Goal: Task Accomplishment & Management: Manage account settings

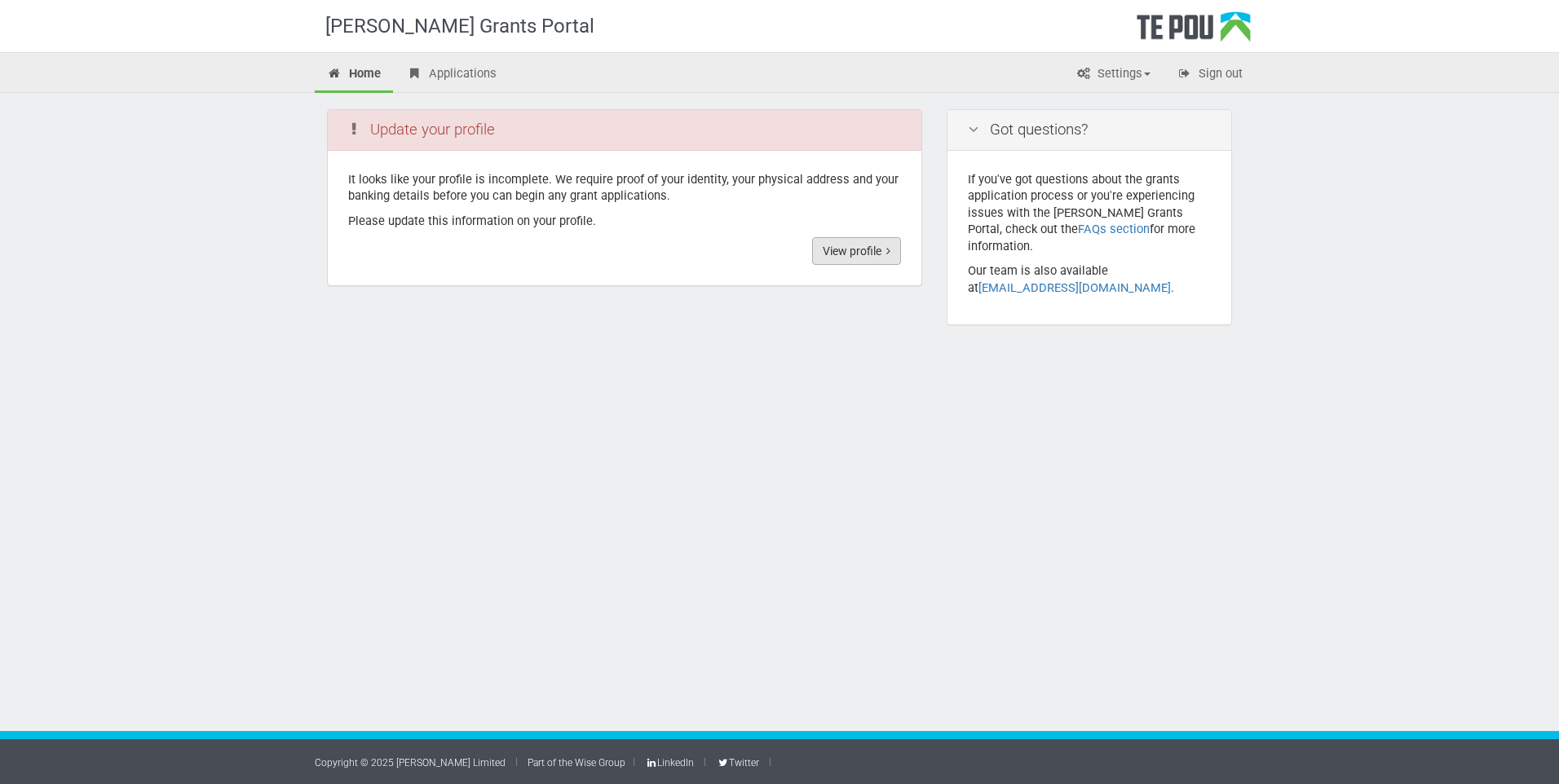
click at [892, 251] on link "View profile" at bounding box center [857, 251] width 89 height 28
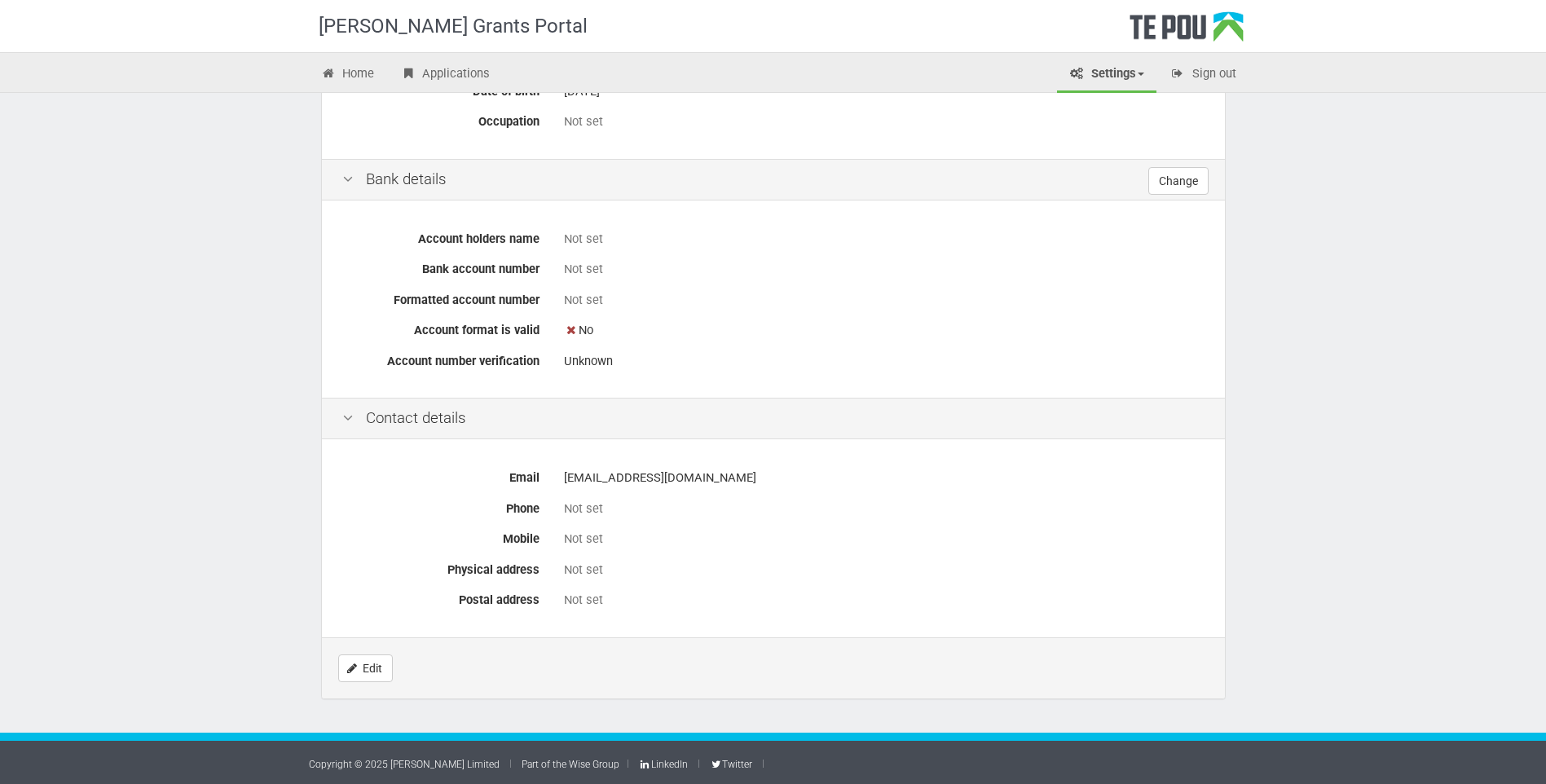
scroll to position [459, 0]
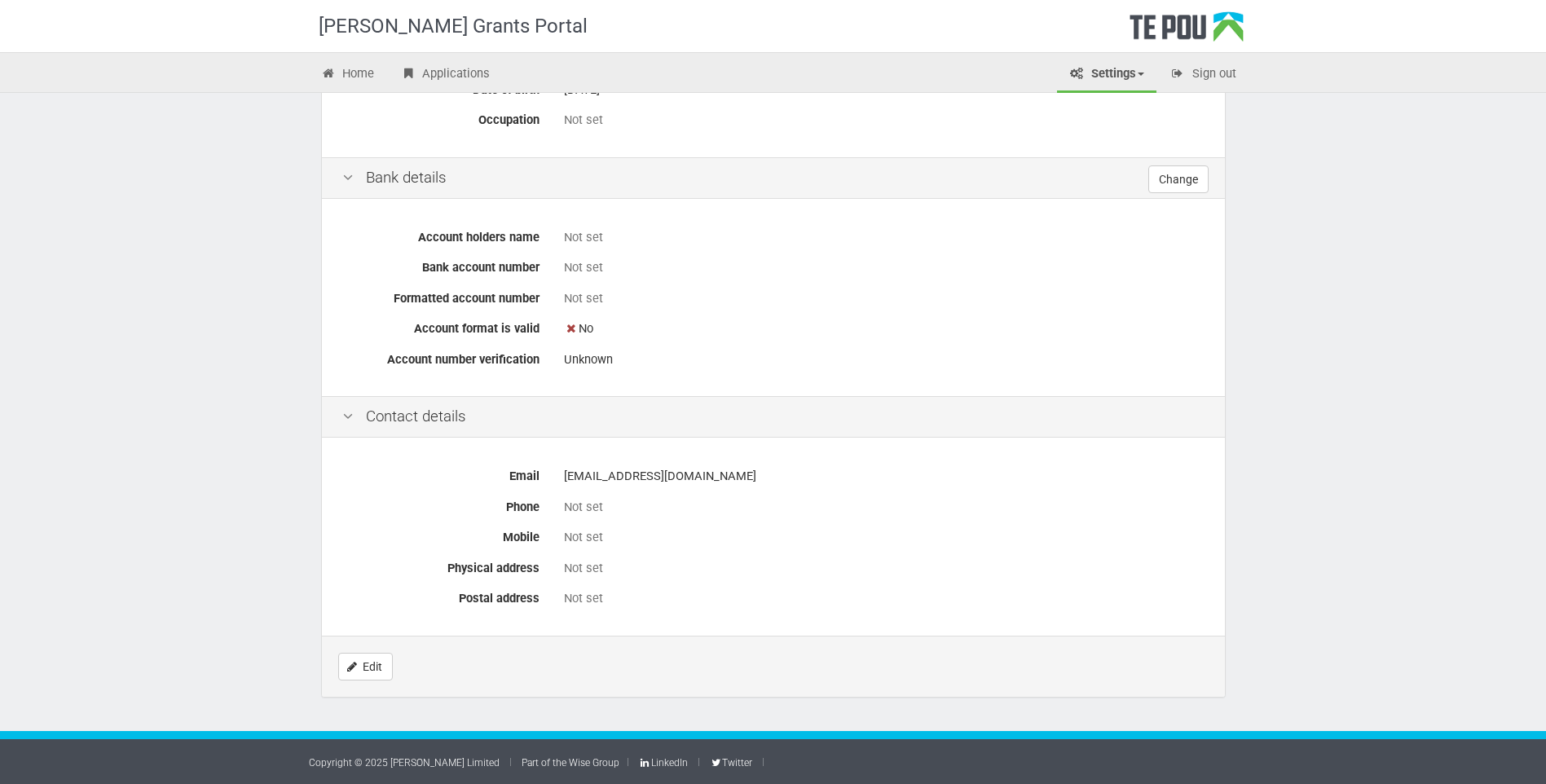
click at [593, 502] on div "Not set" at bounding box center [885, 507] width 641 height 17
click at [381, 667] on link "Edit" at bounding box center [366, 667] width 54 height 28
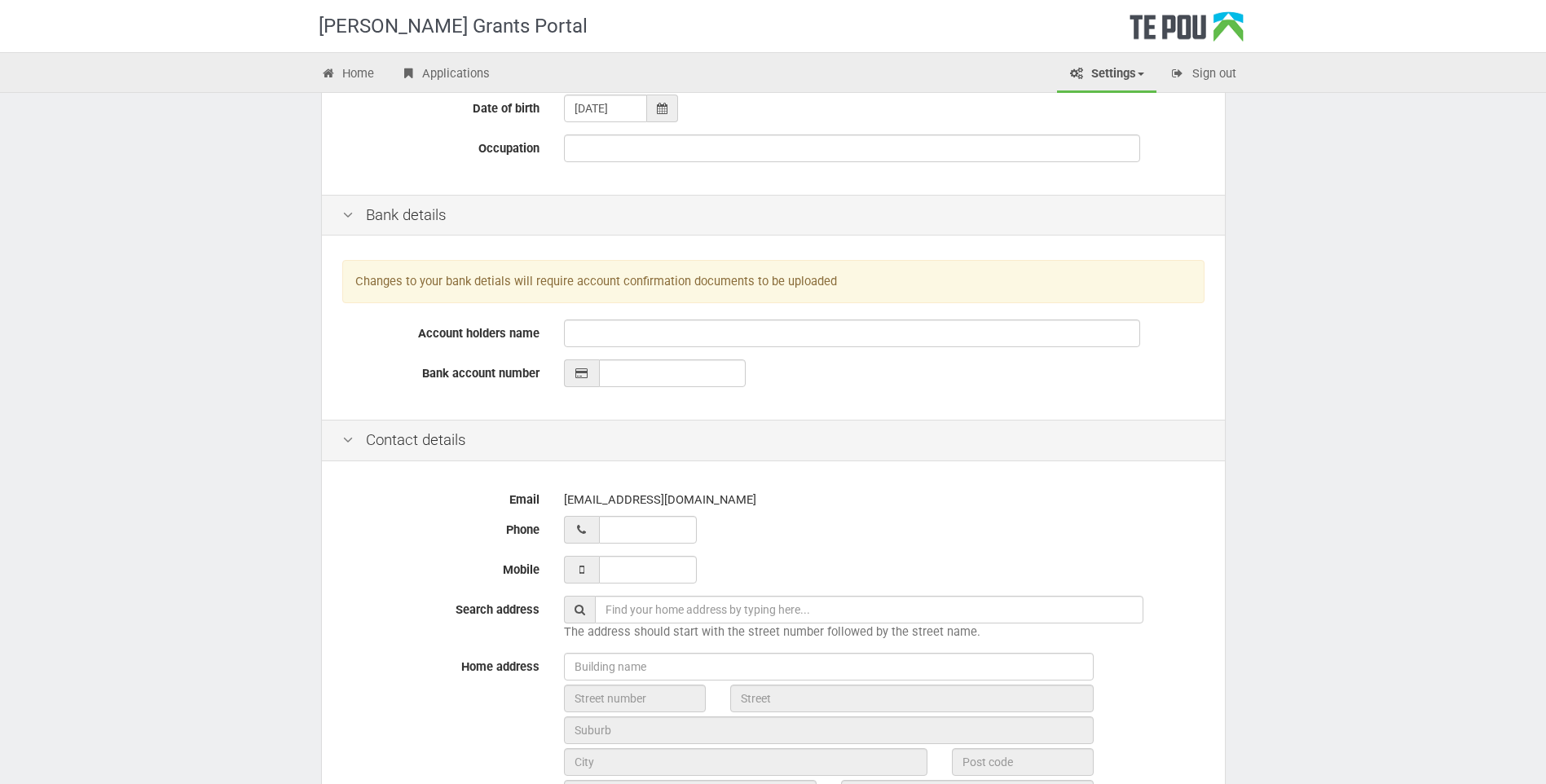
scroll to position [326, 0]
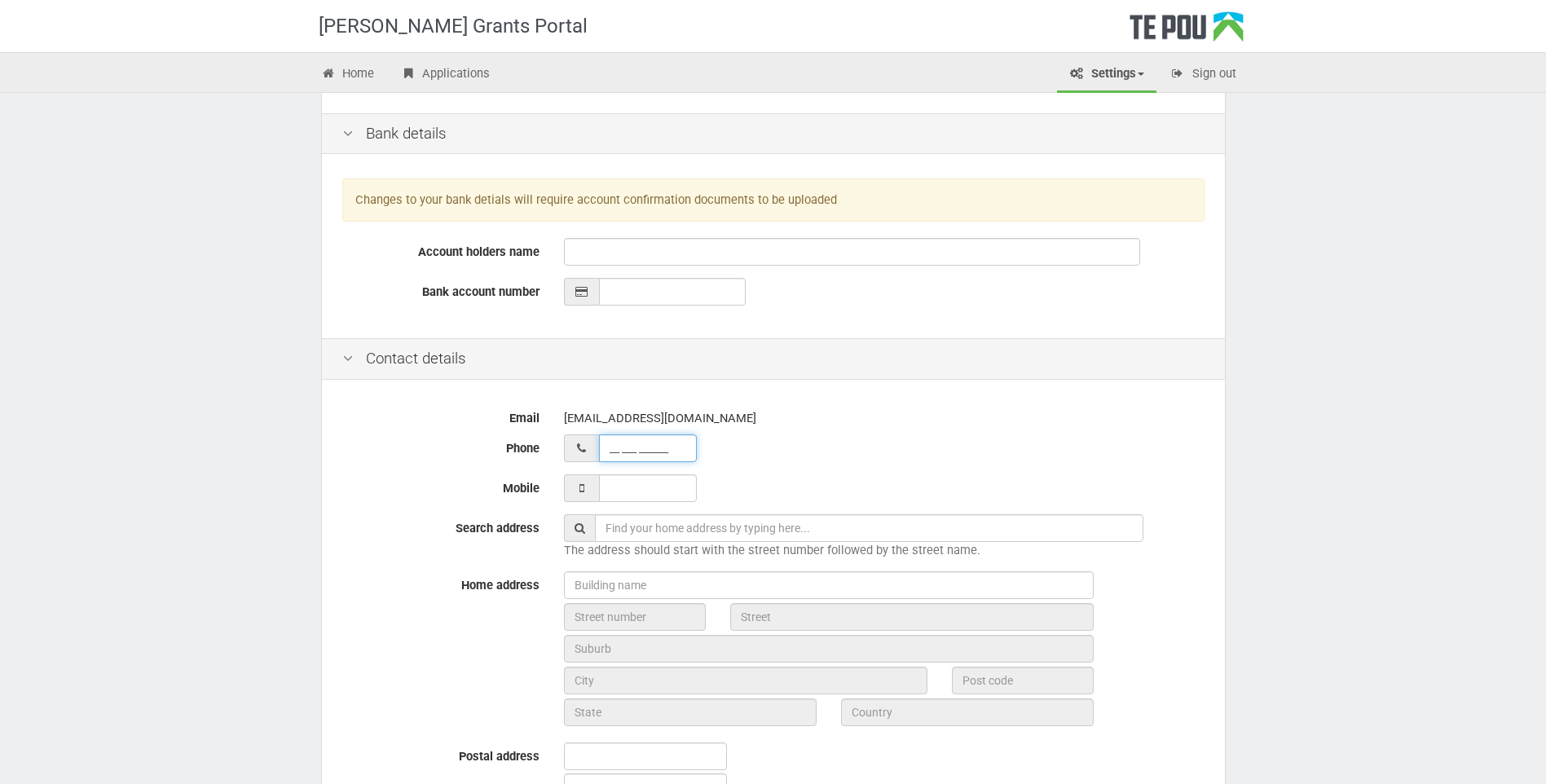
click at [662, 447] on input "__ ___ ______" at bounding box center [647, 448] width 98 height 28
type input "02 795 32588"
click at [636, 485] on input "___ ___ _____" at bounding box center [647, 488] width 98 height 28
type input "027 953 2588"
click at [661, 524] on input "text" at bounding box center [869, 528] width 549 height 28
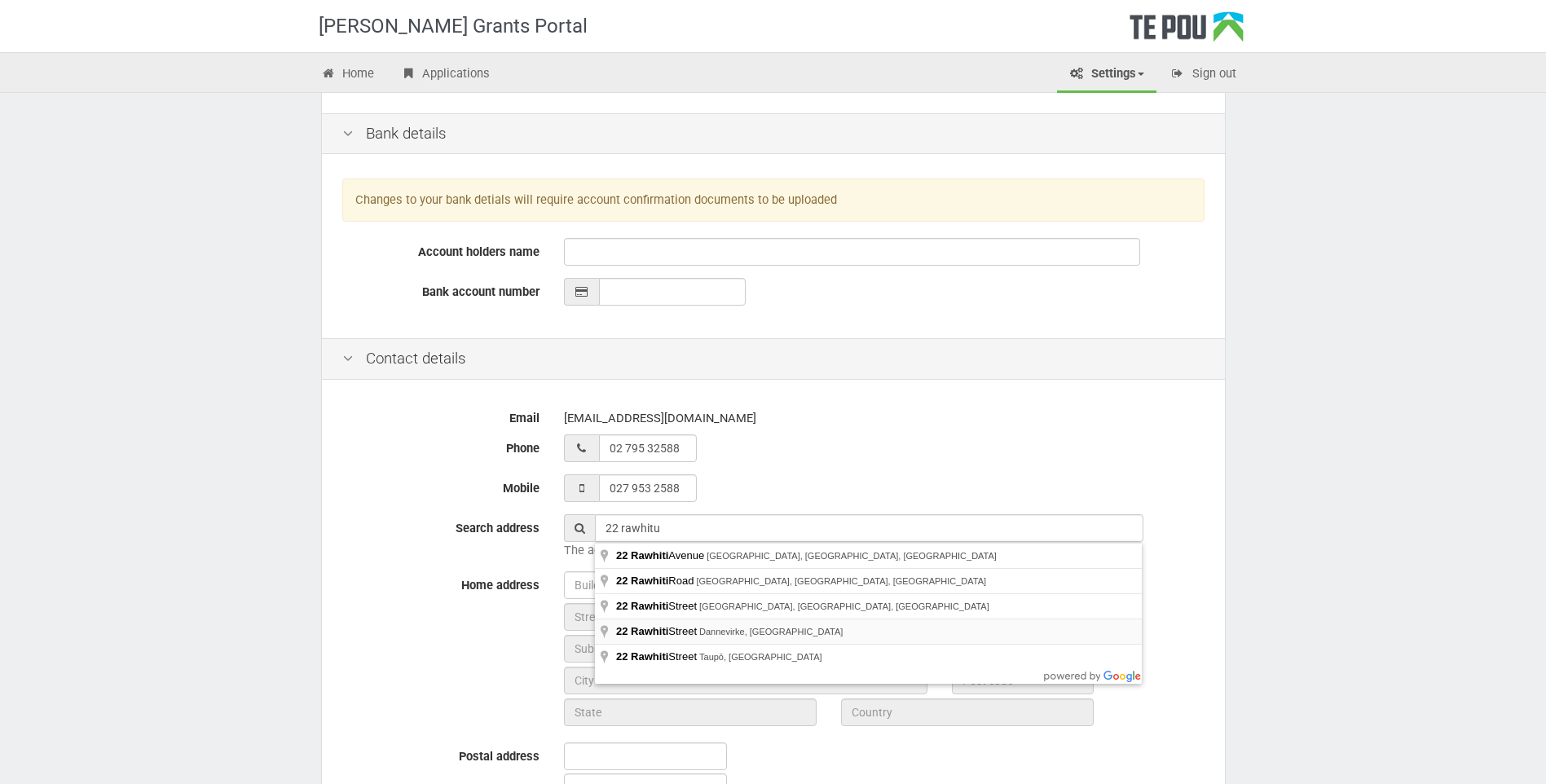
type input "[STREET_ADDRESS]"
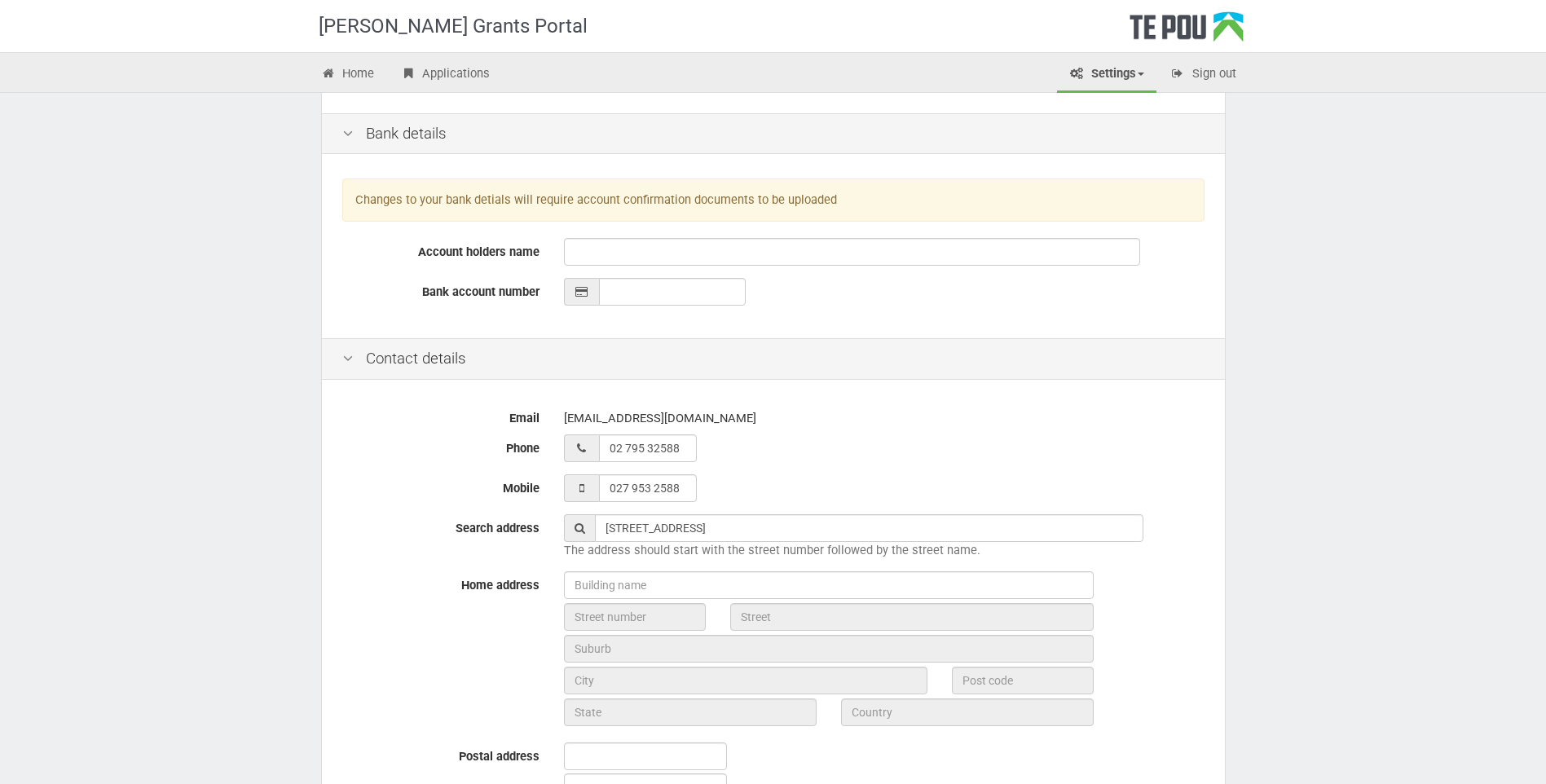
type input "22"
type input "[GEOGRAPHIC_DATA]"
type input "Dannevirke"
type input "4930"
type input "[GEOGRAPHIC_DATA]-[GEOGRAPHIC_DATA]"
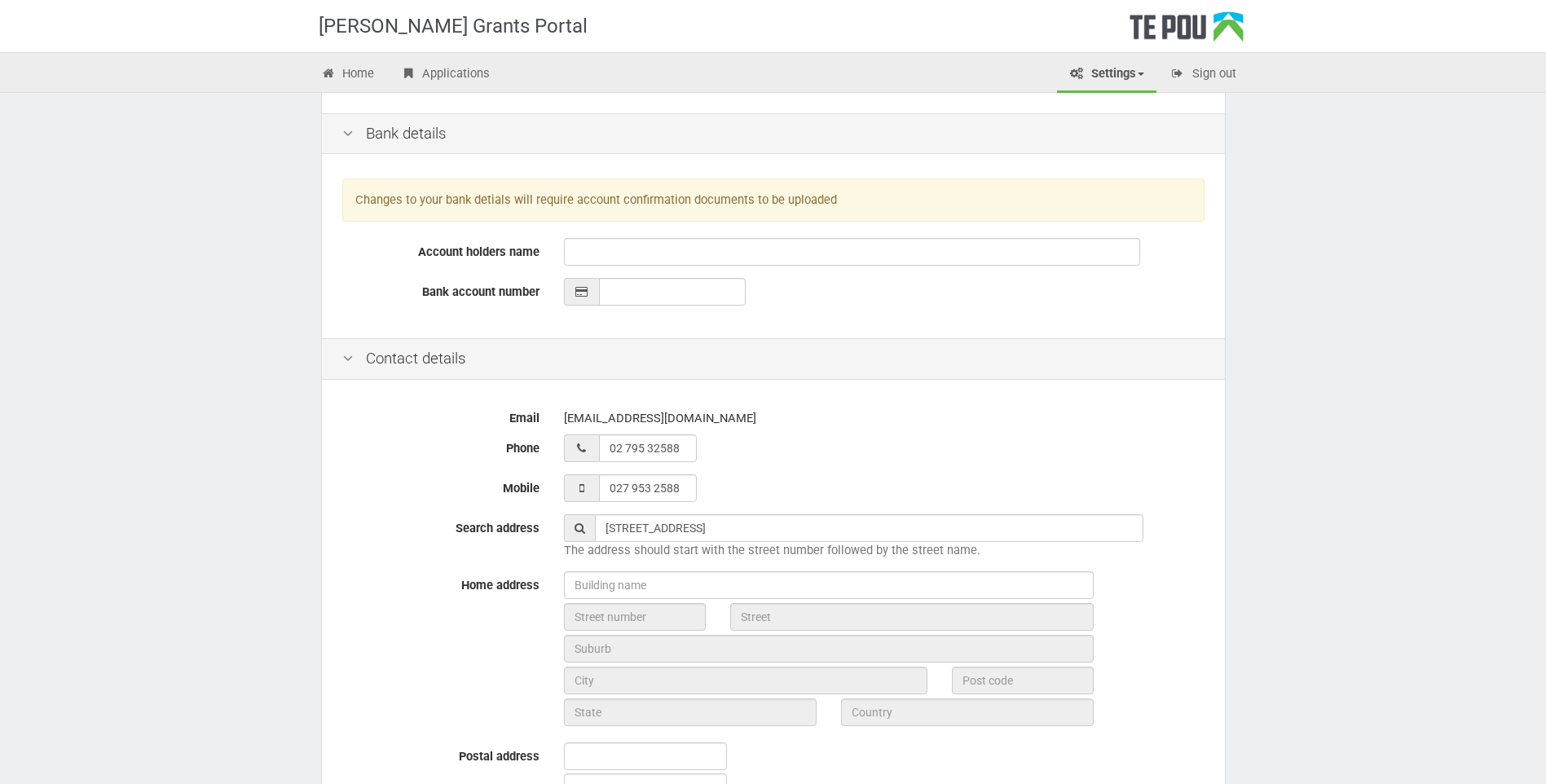
type input "[GEOGRAPHIC_DATA]"
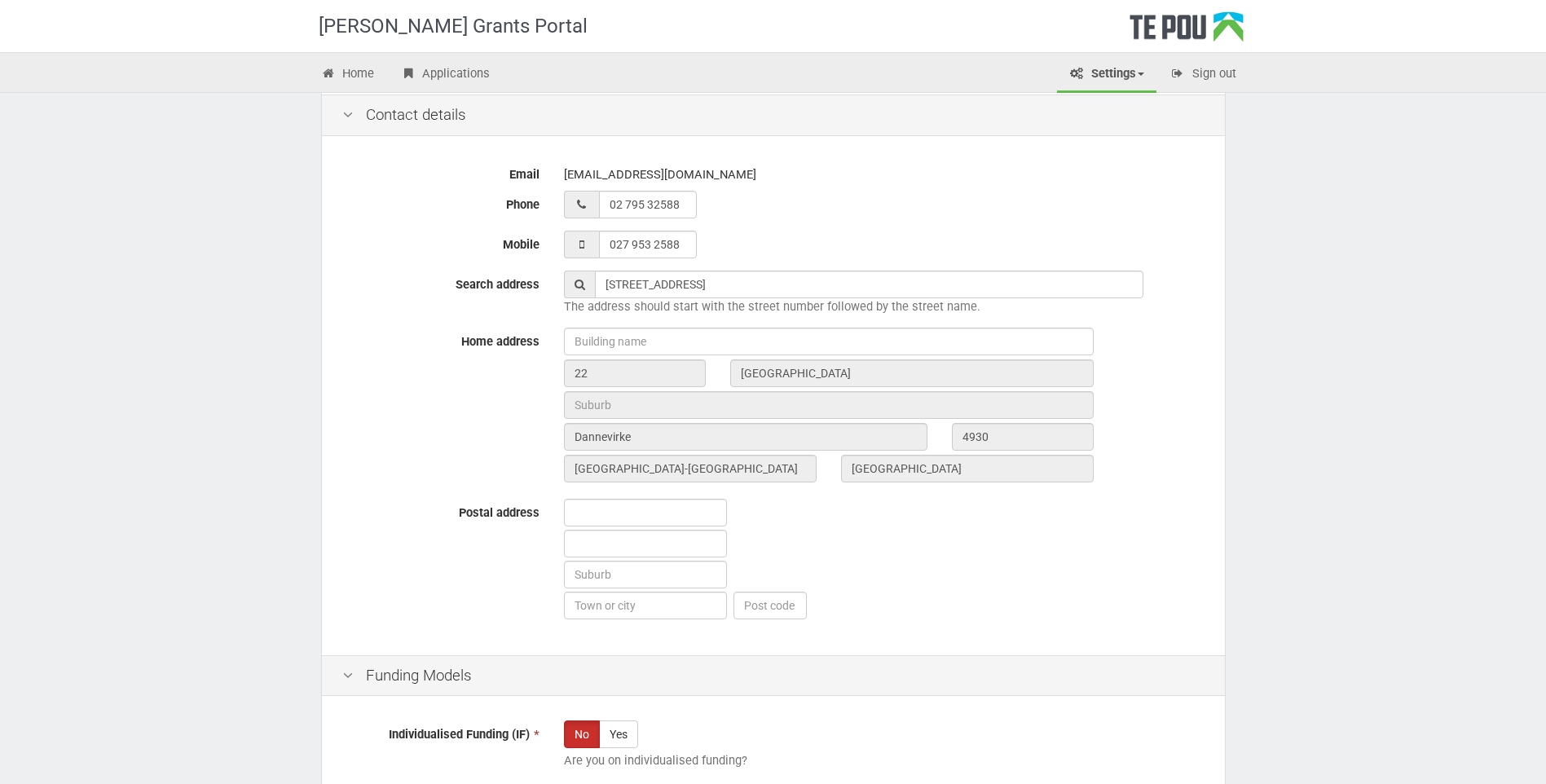
scroll to position [571, 0]
click at [639, 507] on input "text" at bounding box center [646, 512] width 163 height 28
type input "2"
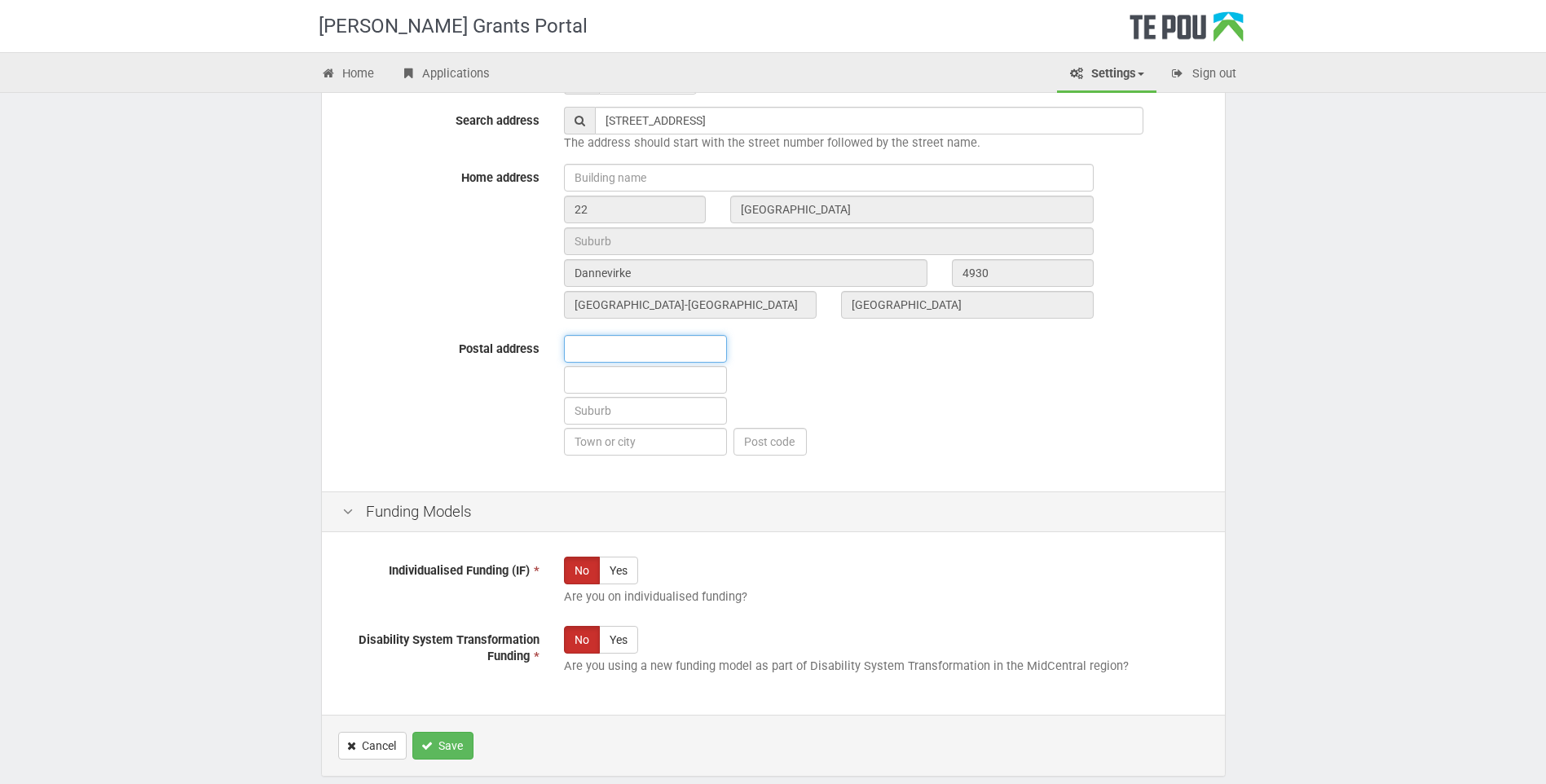
scroll to position [812, 0]
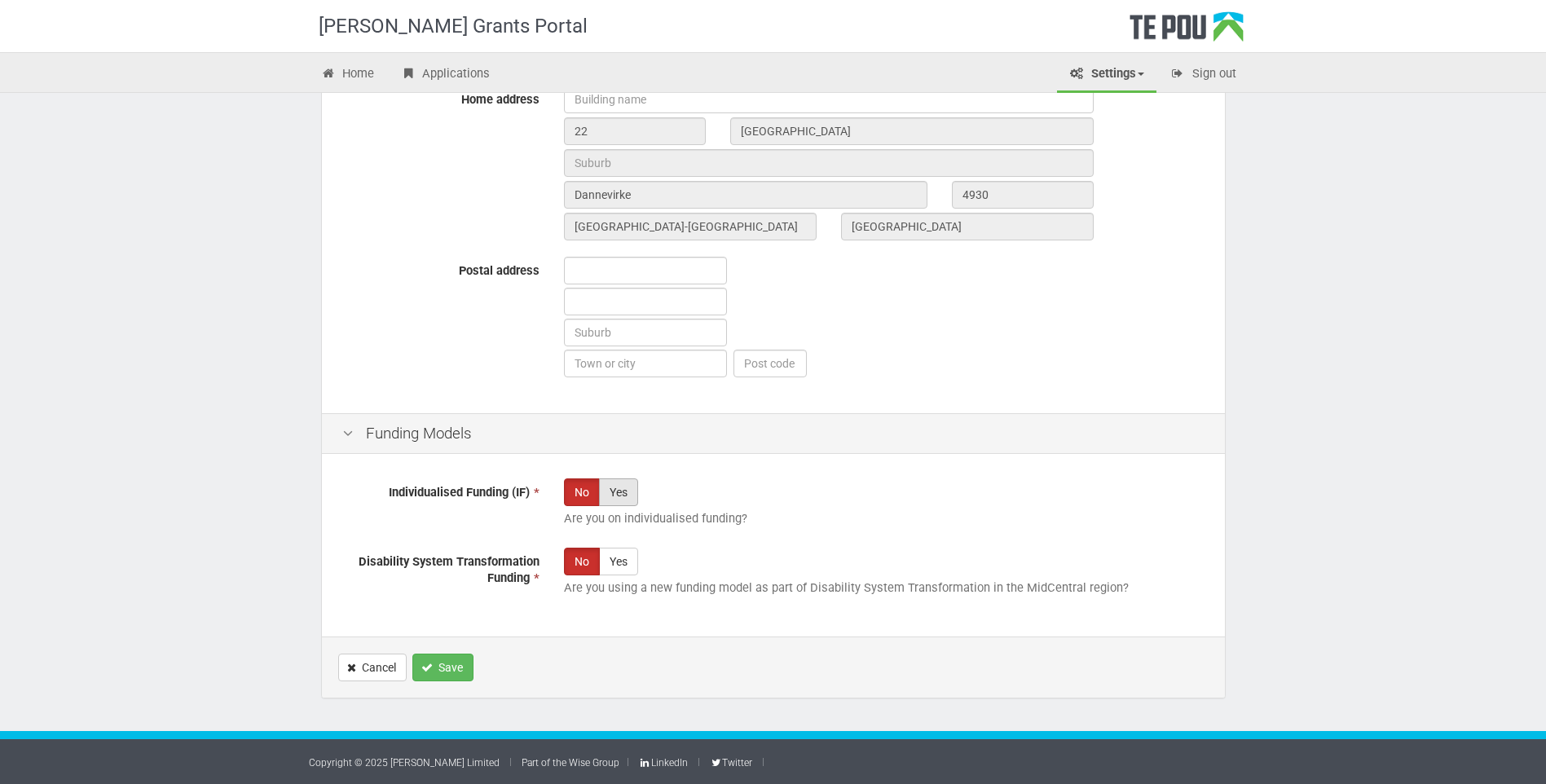
click at [610, 498] on label "Yes" at bounding box center [619, 492] width 40 height 28
radio input "true"
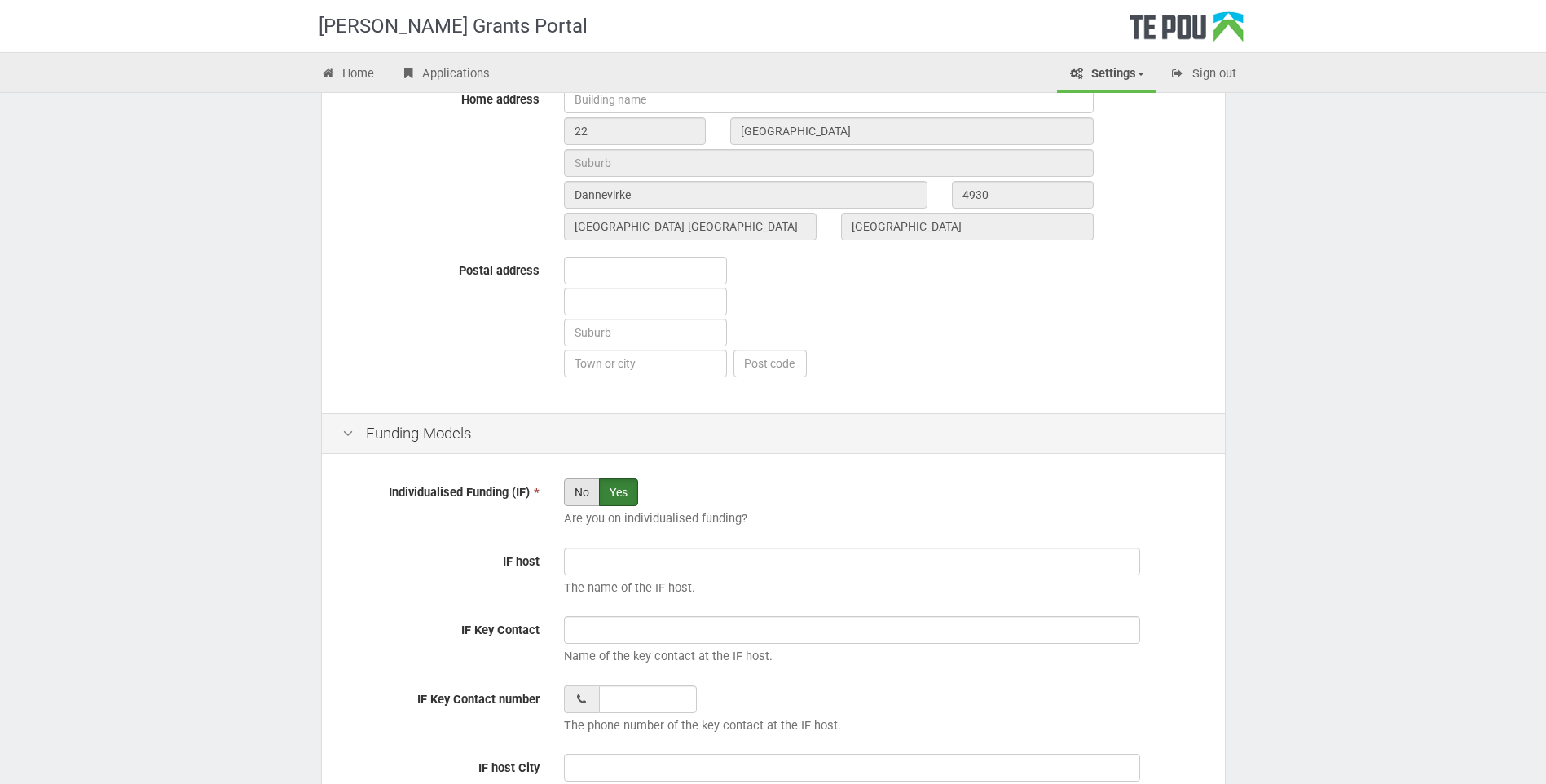
click at [582, 495] on label "No" at bounding box center [582, 492] width 36 height 28
radio input "true"
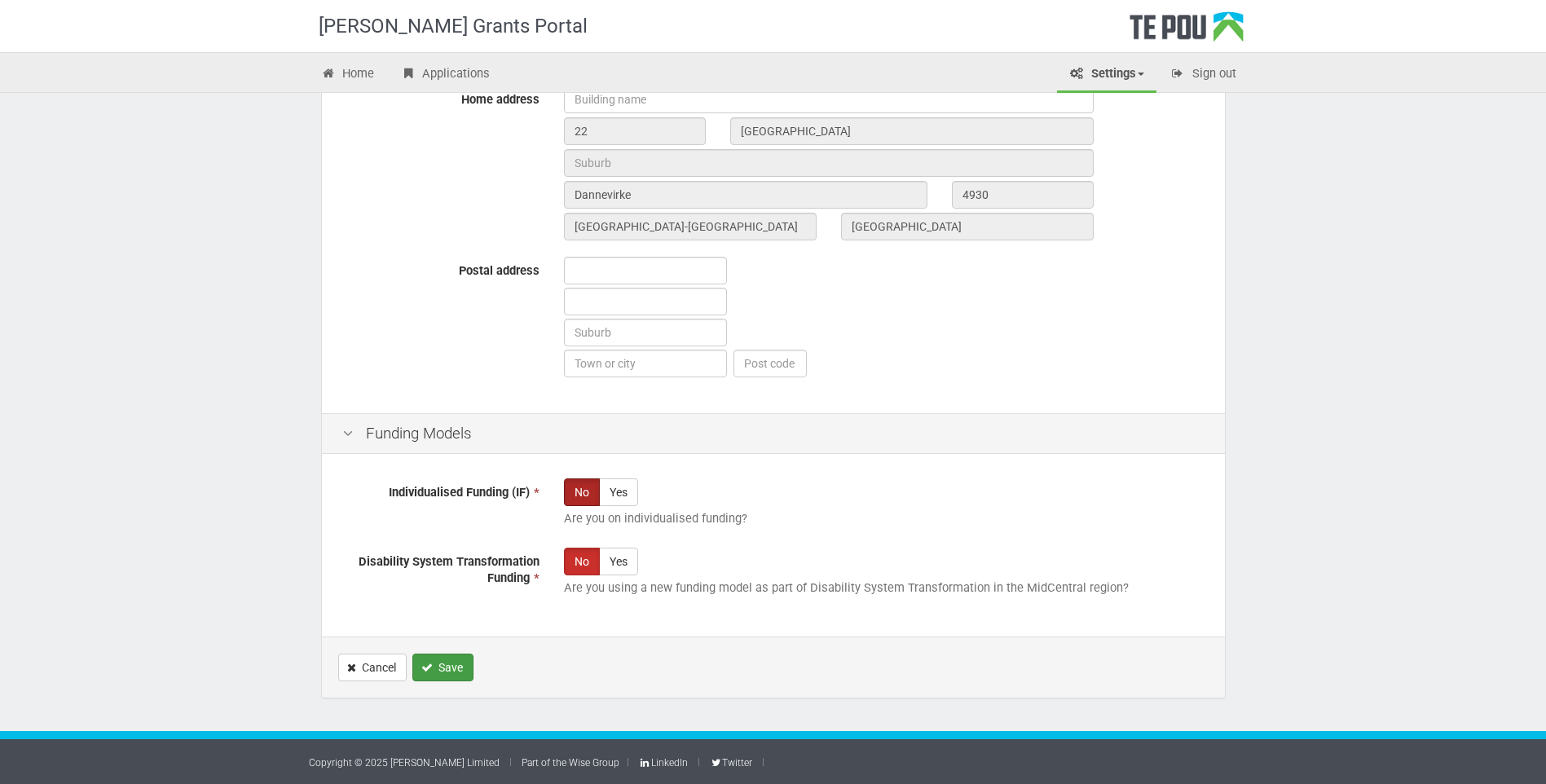
click at [453, 669] on button "Save" at bounding box center [443, 668] width 61 height 28
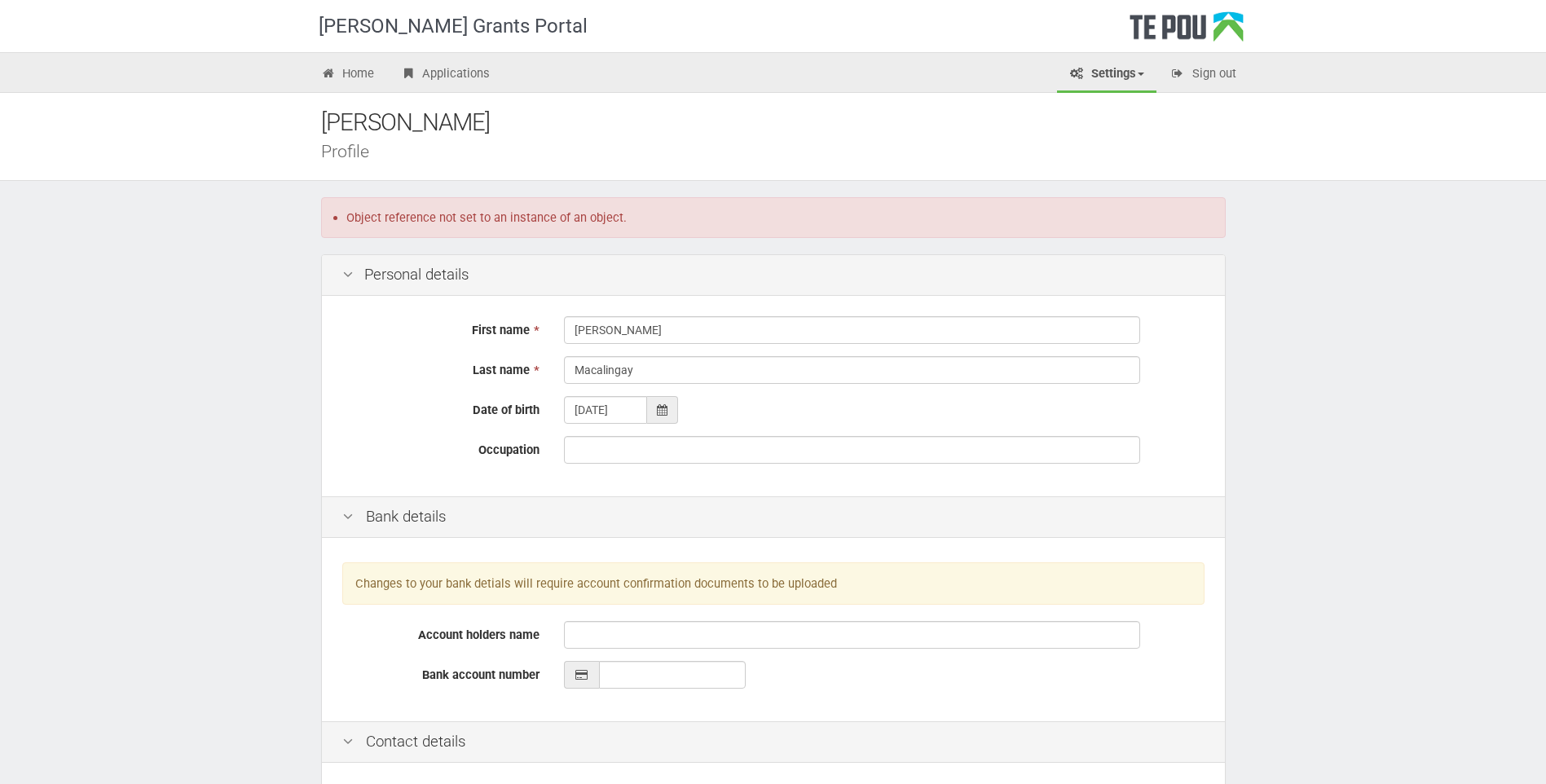
scroll to position [82, 0]
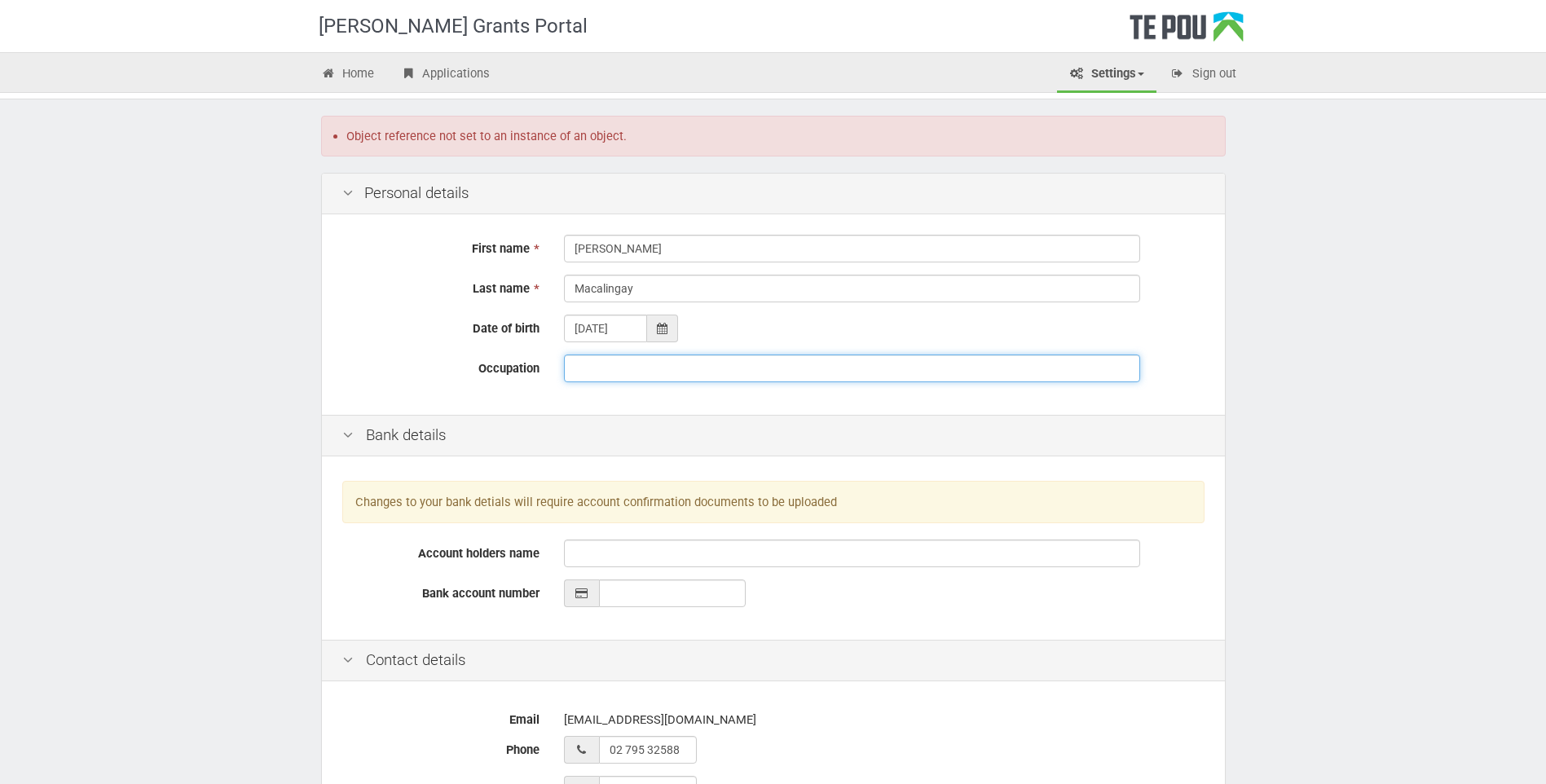
click at [598, 370] on input "Occupation" at bounding box center [852, 368] width 577 height 28
type input "Registered Nurse"
click at [1297, 324] on div "Te Pou Grants Portal Home Applications Settings Profile My account FAQs Sign ou…" at bounding box center [773, 745] width 1546 height 1654
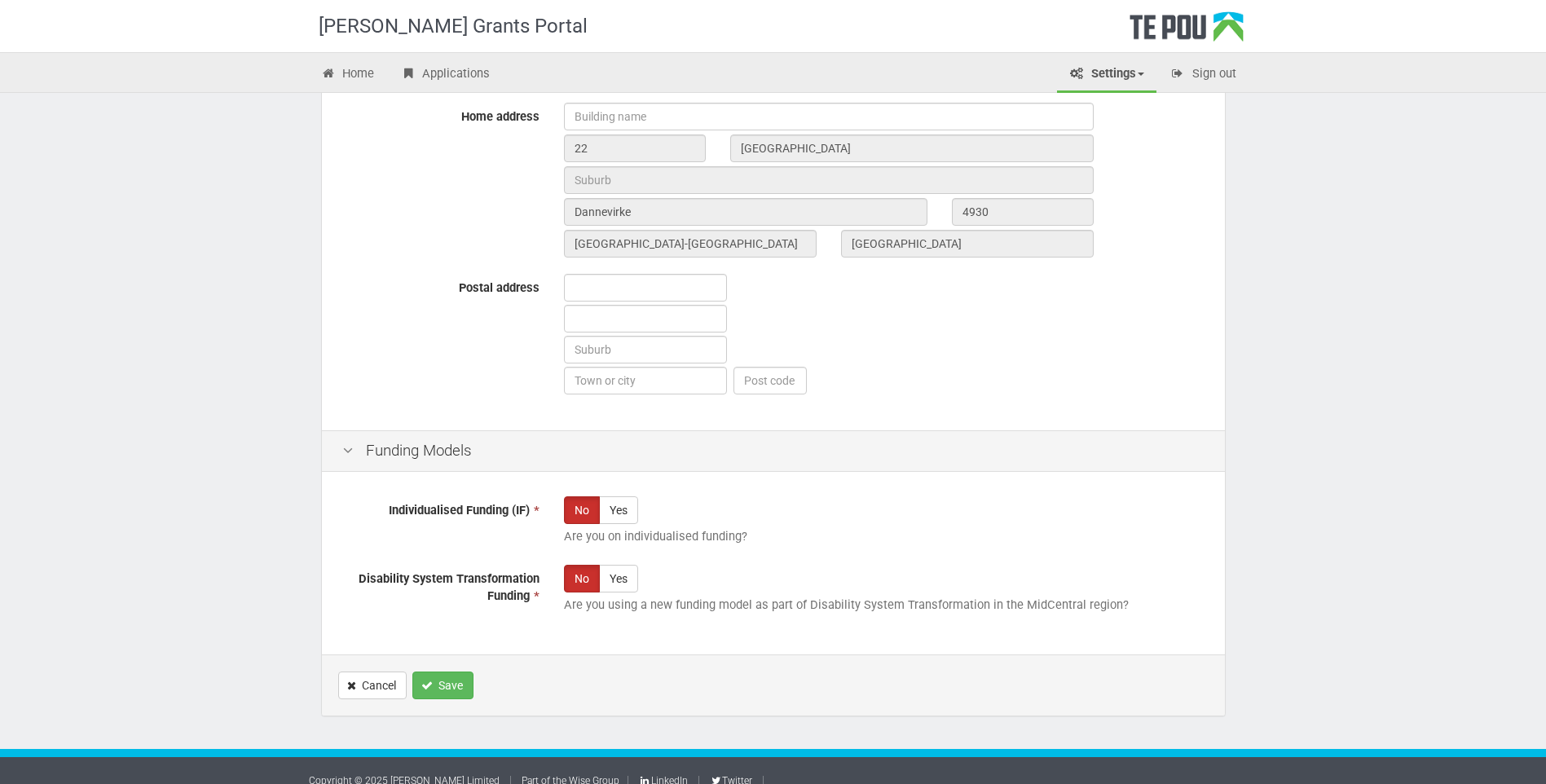
scroll to position [870, 0]
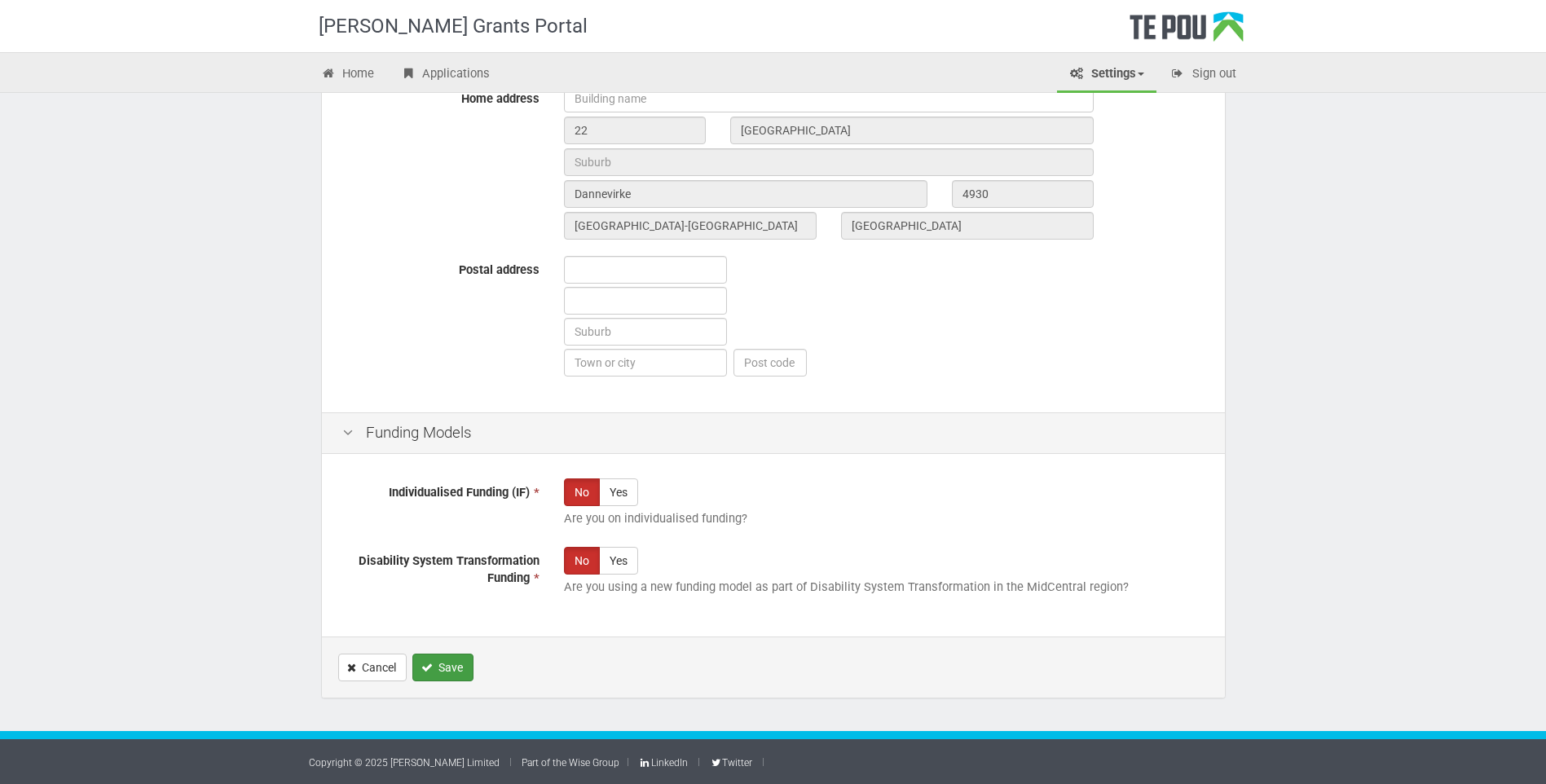
click at [443, 666] on button "Save" at bounding box center [443, 668] width 61 height 28
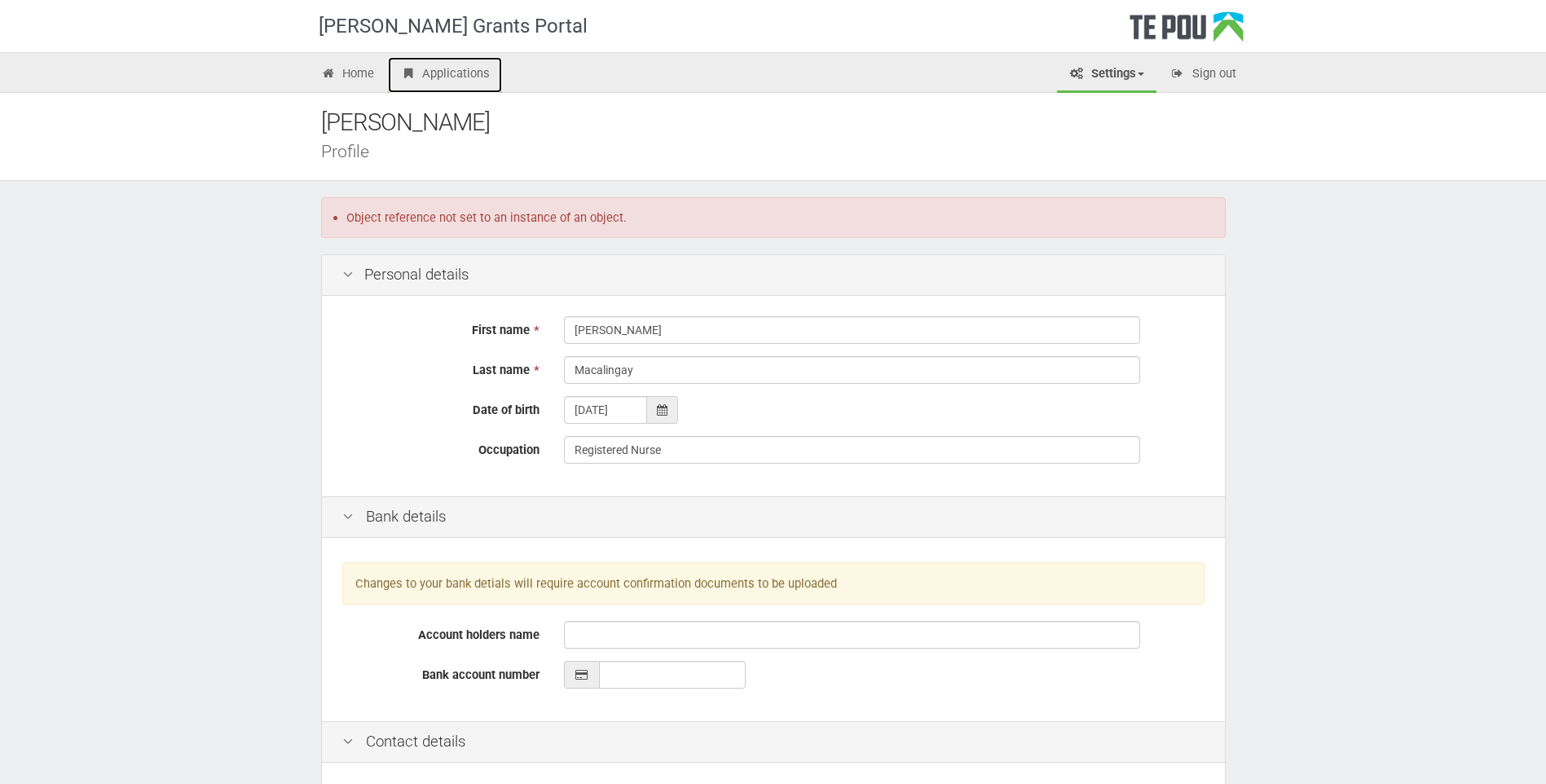
click at [479, 85] on link "Applications" at bounding box center [445, 75] width 114 height 36
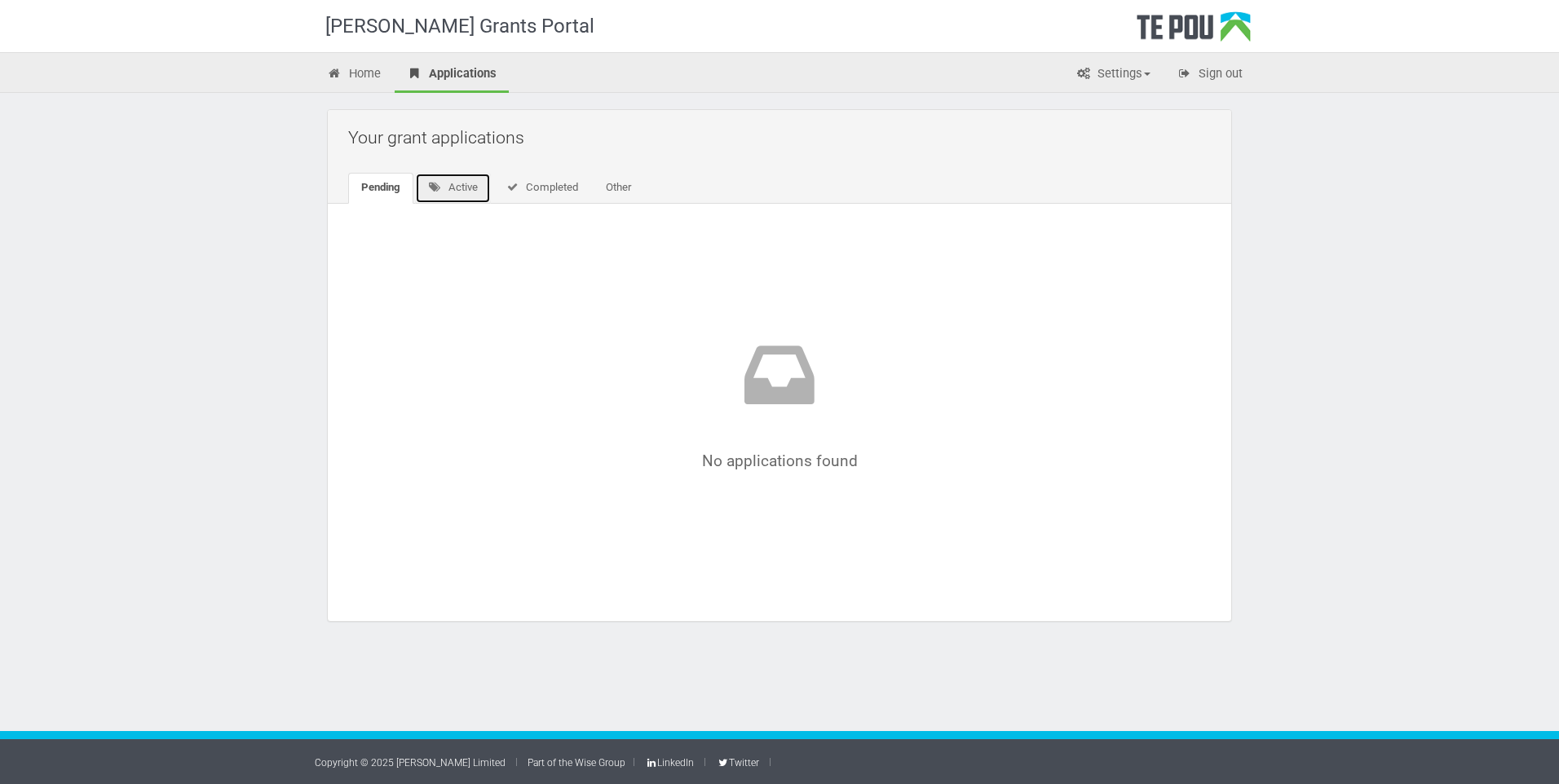
click at [469, 191] on link "Active" at bounding box center [453, 189] width 76 height 31
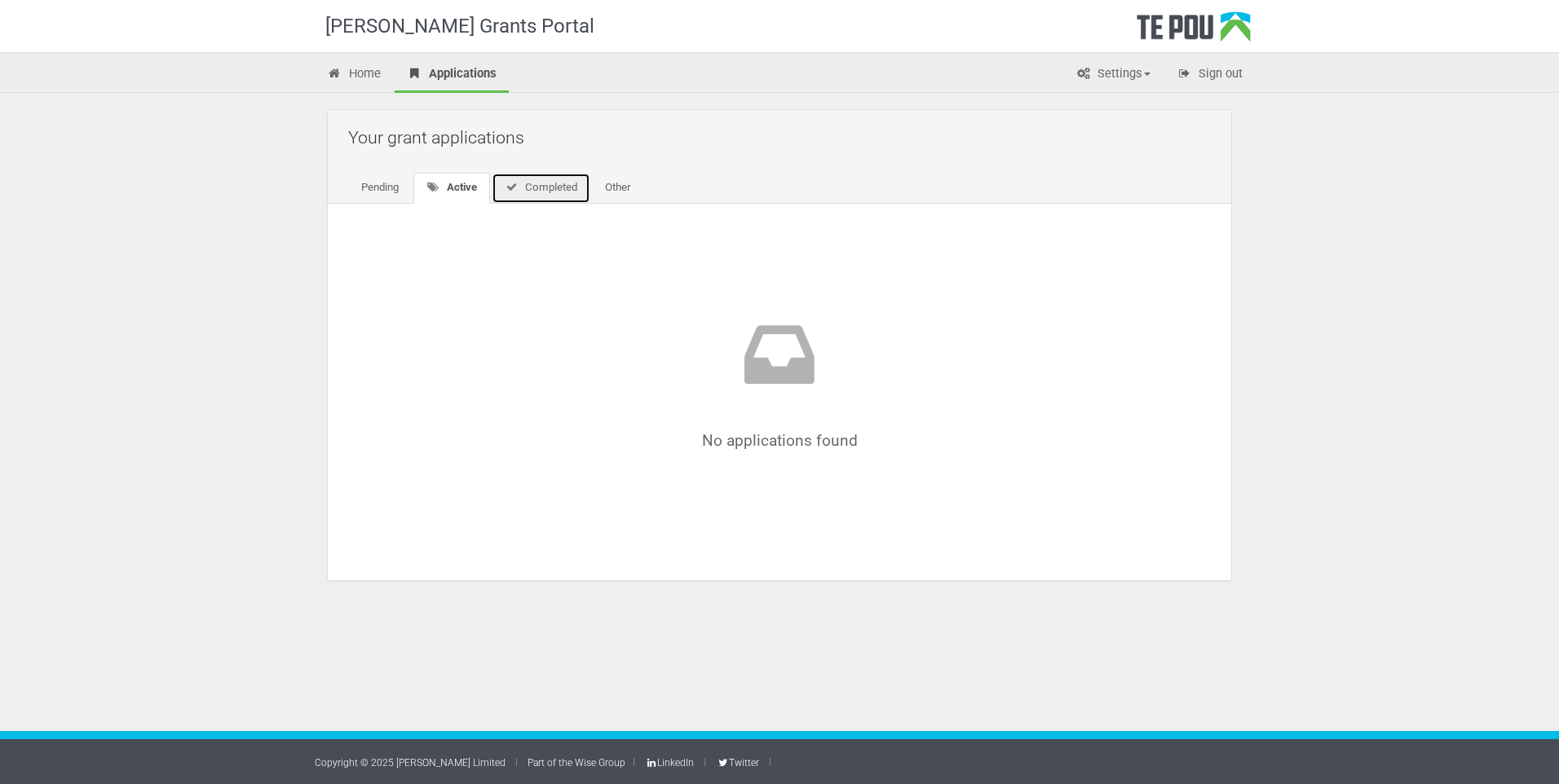
click at [553, 201] on link "Completed" at bounding box center [541, 189] width 99 height 31
click at [639, 197] on link "Other" at bounding box center [615, 189] width 51 height 31
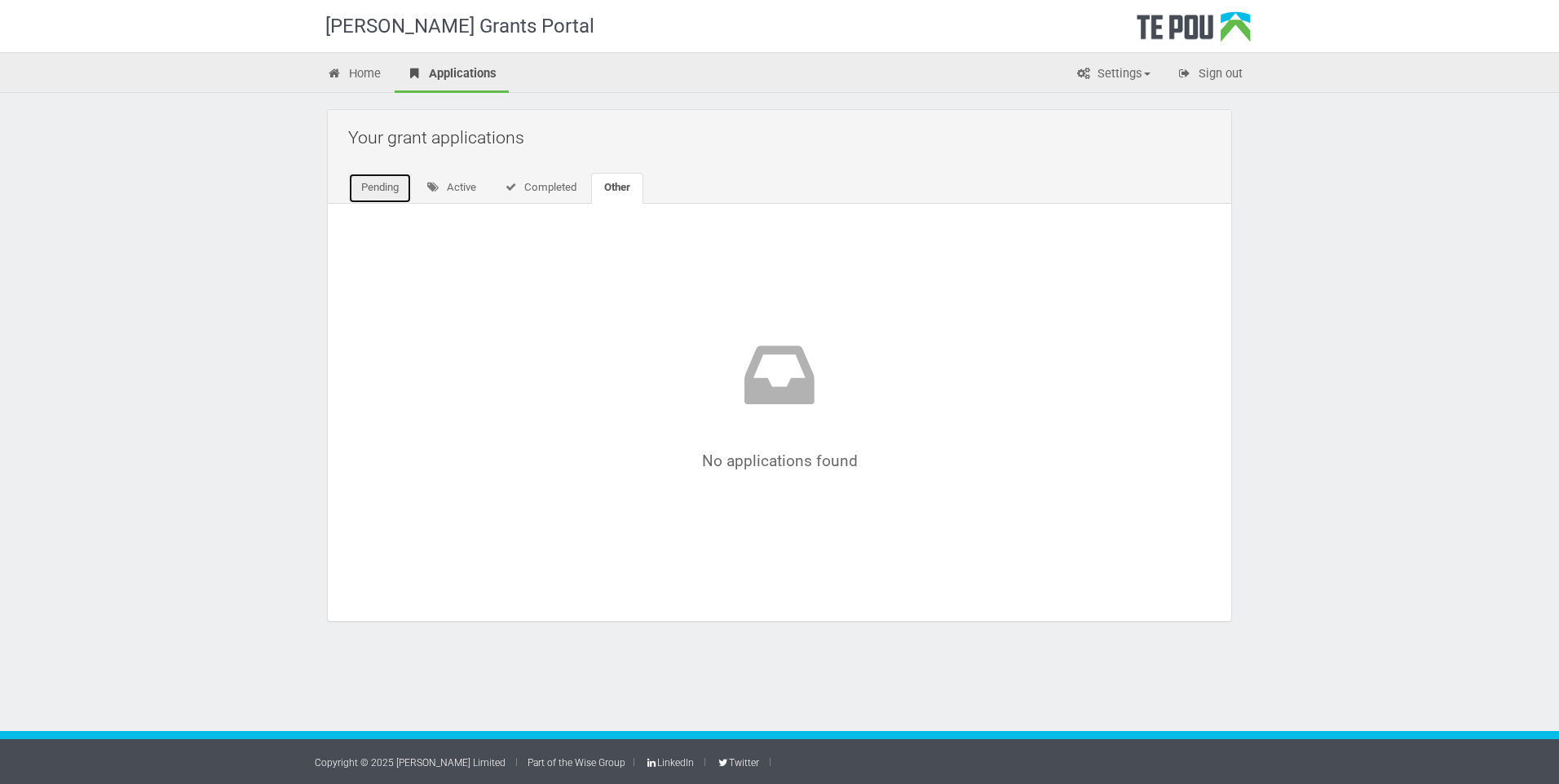
click at [379, 199] on link "Pending" at bounding box center [380, 189] width 63 height 31
click at [355, 70] on link "Home" at bounding box center [353, 75] width 78 height 36
